Goal: Transaction & Acquisition: Purchase product/service

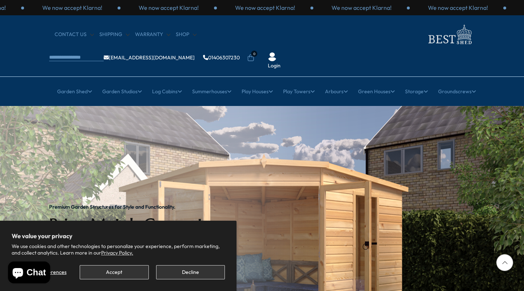
click at [129, 265] on div "Manage preferences Accept Decline" at bounding box center [118, 270] width 213 height 20
click at [121, 272] on button "Accept" at bounding box center [114, 272] width 69 height 14
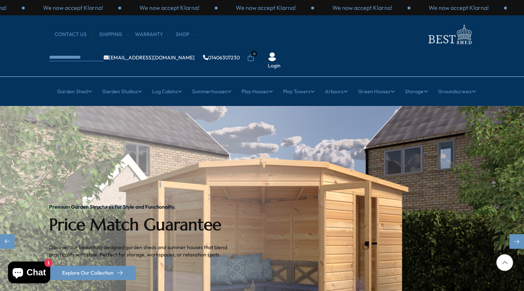
click at [486, 113] on img "1 / 2" at bounding box center [262, 242] width 524 height 272
click at [516, 234] on div "Next slide" at bounding box center [517, 241] width 15 height 15
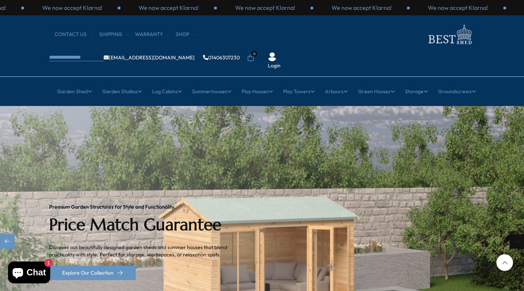
click at [516, 234] on div "Next slide" at bounding box center [517, 241] width 15 height 15
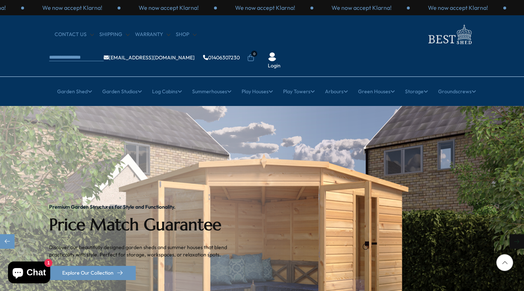
click at [516, 234] on div "Next slide" at bounding box center [517, 241] width 15 height 15
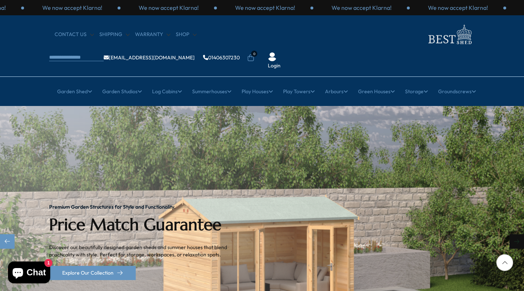
click at [516, 234] on div "Next slide" at bounding box center [517, 241] width 15 height 15
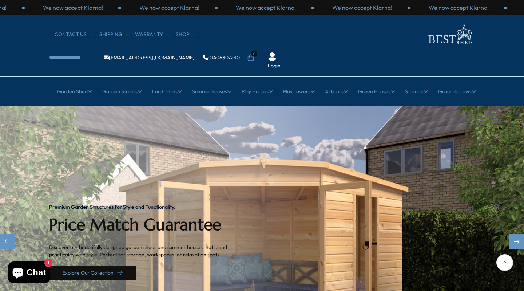
click at [107, 266] on link "Explore Our Collection" at bounding box center [92, 273] width 87 height 14
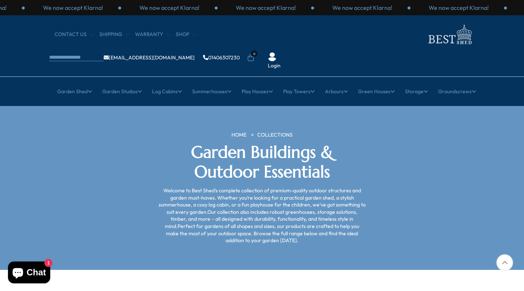
click at [505, 264] on div at bounding box center [505, 262] width 17 height 17
click at [505, 262] on div at bounding box center [505, 262] width 17 height 17
click at [483, 202] on section "HOME COLLECTIONS Garden Buildings & Outdoor Essentials Welcome to Best Shed’s c…" at bounding box center [262, 188] width 524 height 164
drag, startPoint x: 524, startPoint y: 162, endPoint x: 497, endPoint y: 154, distance: 28.6
click at [497, 154] on section "HOME COLLECTIONS Garden Buildings & Outdoor Essentials Welcome to Best Shed’s c…" at bounding box center [262, 188] width 524 height 164
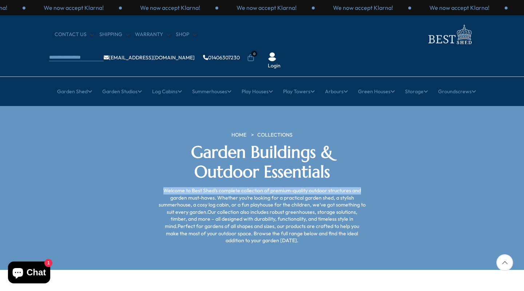
click at [497, 154] on section "HOME COLLECTIONS Garden Buildings & Outdoor Essentials Welcome to Best Shed’s c…" at bounding box center [262, 188] width 524 height 164
click at [503, 260] on div at bounding box center [505, 262] width 17 height 17
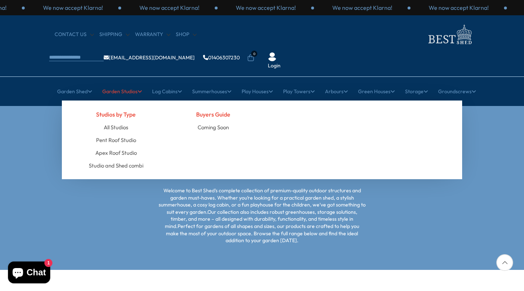
click at [107, 82] on link "Garden Studios" at bounding box center [122, 91] width 40 height 18
click at [115, 82] on link "Garden Studios" at bounding box center [122, 91] width 40 height 18
click at [112, 121] on link "All Studios" at bounding box center [116, 127] width 24 height 13
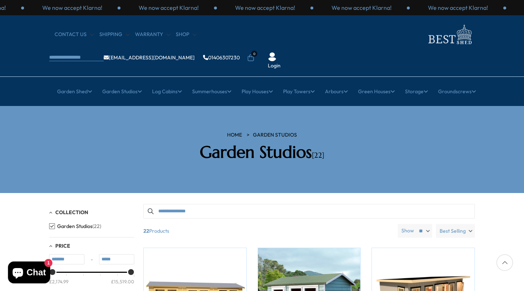
click at [524, 133] on section "HOME Garden Studios Garden Studios [22]" at bounding box center [262, 149] width 524 height 87
click at [506, 260] on div at bounding box center [505, 262] width 17 height 17
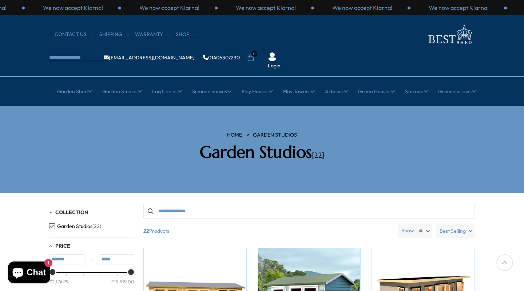
click at [506, 260] on div at bounding box center [505, 262] width 17 height 17
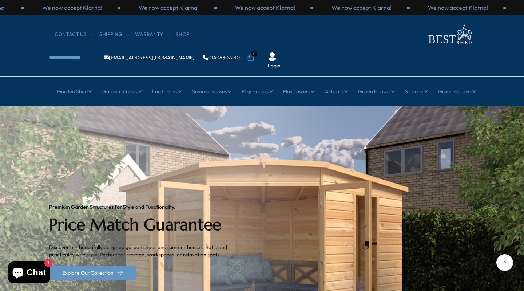
click at [504, 263] on div at bounding box center [505, 262] width 17 height 17
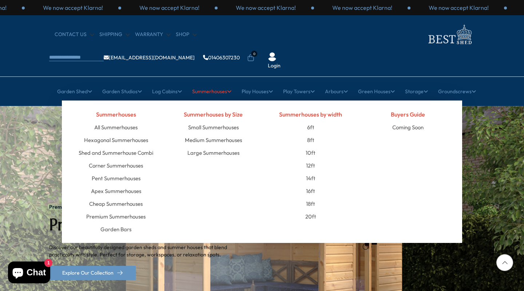
click at [198, 82] on link "Summerhouses" at bounding box center [211, 91] width 39 height 18
click at [199, 134] on link "Medium Summerhouses" at bounding box center [213, 140] width 57 height 13
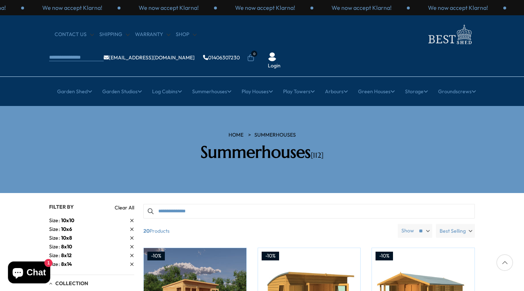
click at [226, 204] on input "Search products" at bounding box center [309, 211] width 332 height 15
click at [504, 263] on div at bounding box center [505, 262] width 17 height 17
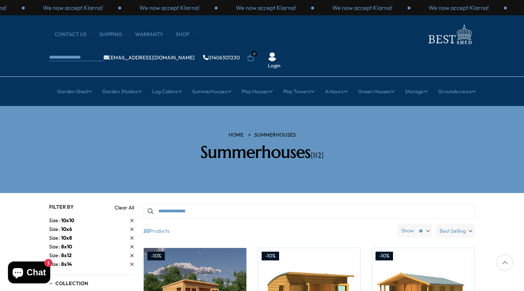
click at [504, 263] on div at bounding box center [505, 262] width 17 height 17
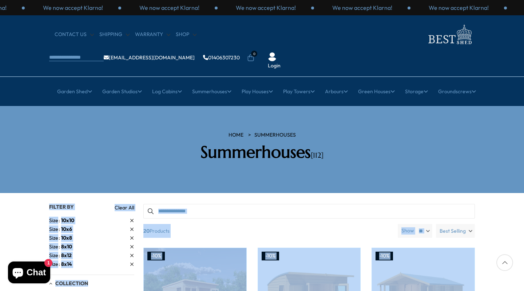
drag, startPoint x: 486, startPoint y: 213, endPoint x: 468, endPoint y: 157, distance: 58.6
click at [468, 157] on section "HOME Summerhouses Summerhouses [112]" at bounding box center [262, 149] width 524 height 87
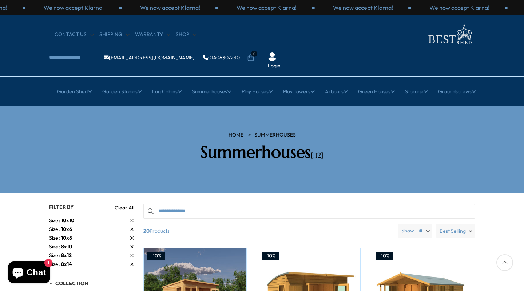
click at [468, 157] on section "HOME Summerhouses Summerhouses [112]" at bounding box center [262, 149] width 524 height 87
click at [504, 261] on div at bounding box center [505, 262] width 17 height 17
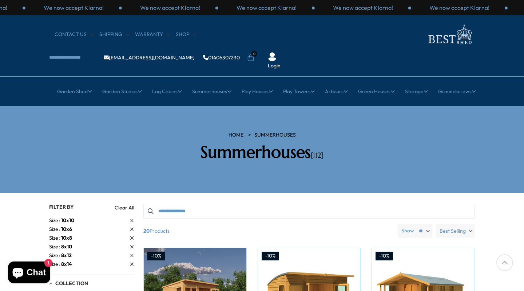
click at [504, 261] on div at bounding box center [505, 262] width 17 height 17
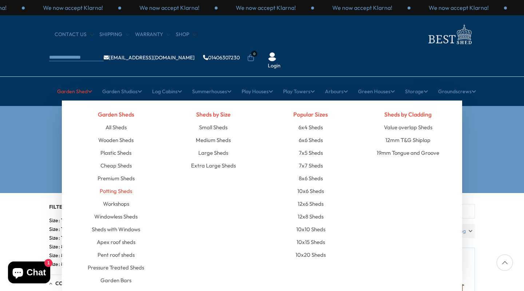
click at [108, 185] on link "Potting Sheds" at bounding box center [116, 191] width 32 height 13
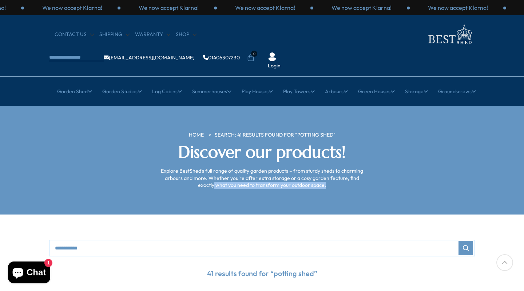
drag, startPoint x: 395, startPoint y: 157, endPoint x: 409, endPoint y: 236, distance: 80.6
click at [505, 264] on div at bounding box center [505, 262] width 17 height 17
click at [503, 259] on icon at bounding box center [505, 262] width 17 height 17
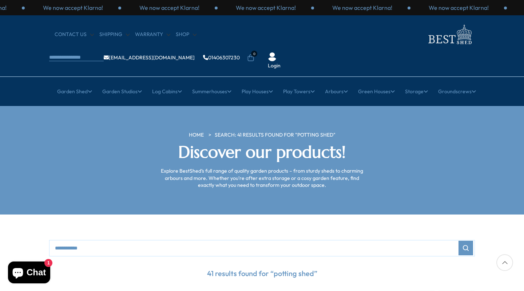
click at [503, 259] on icon at bounding box center [505, 262] width 17 height 17
